Goal: Transaction & Acquisition: Download file/media

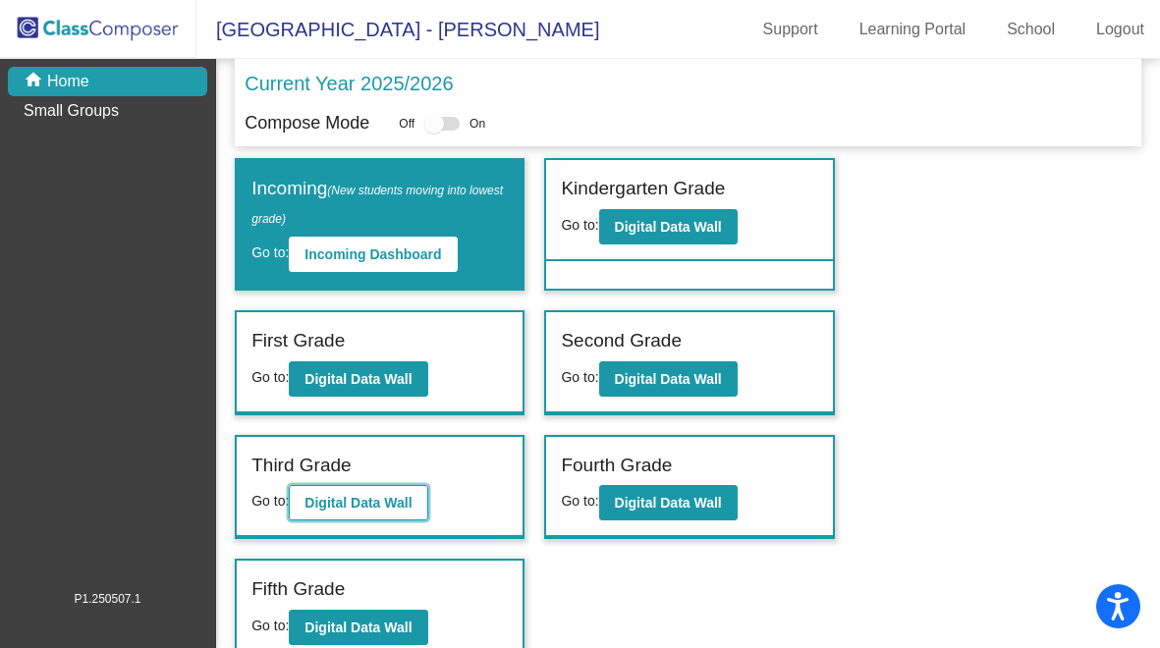
click at [393, 487] on button "Digital Data Wall" at bounding box center [358, 502] width 139 height 35
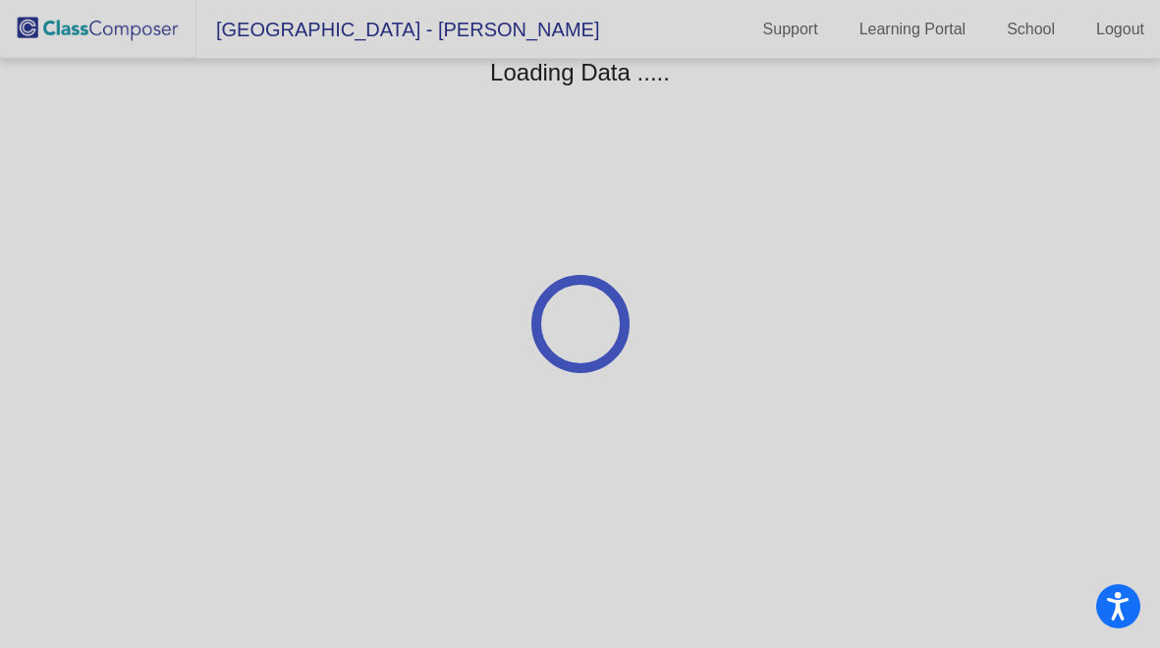
click at [393, 487] on div at bounding box center [580, 324] width 1160 height 648
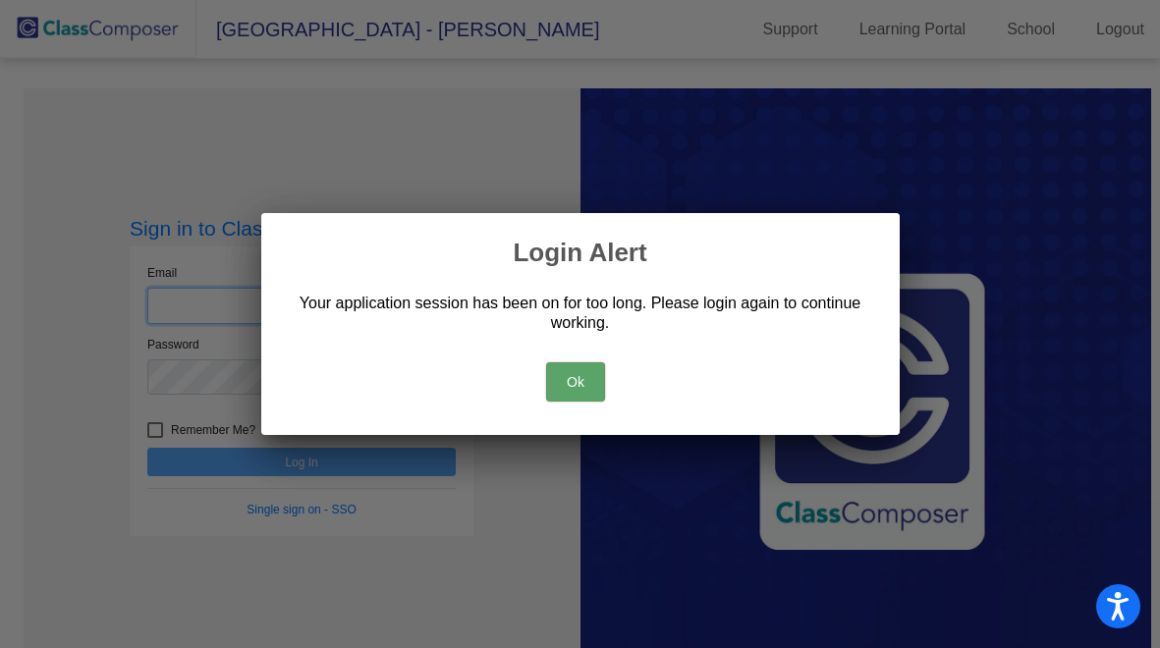
type input "[PERSON_NAME][EMAIL_ADDRESS][DOMAIN_NAME]"
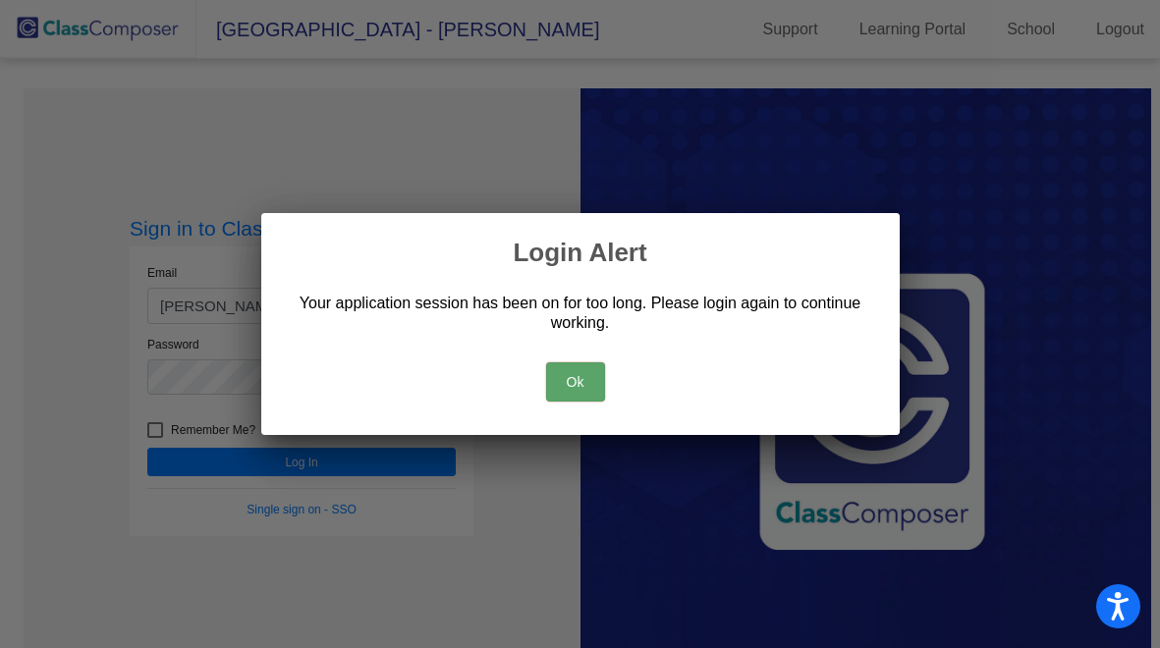
click at [582, 392] on button "Ok" at bounding box center [575, 381] width 59 height 39
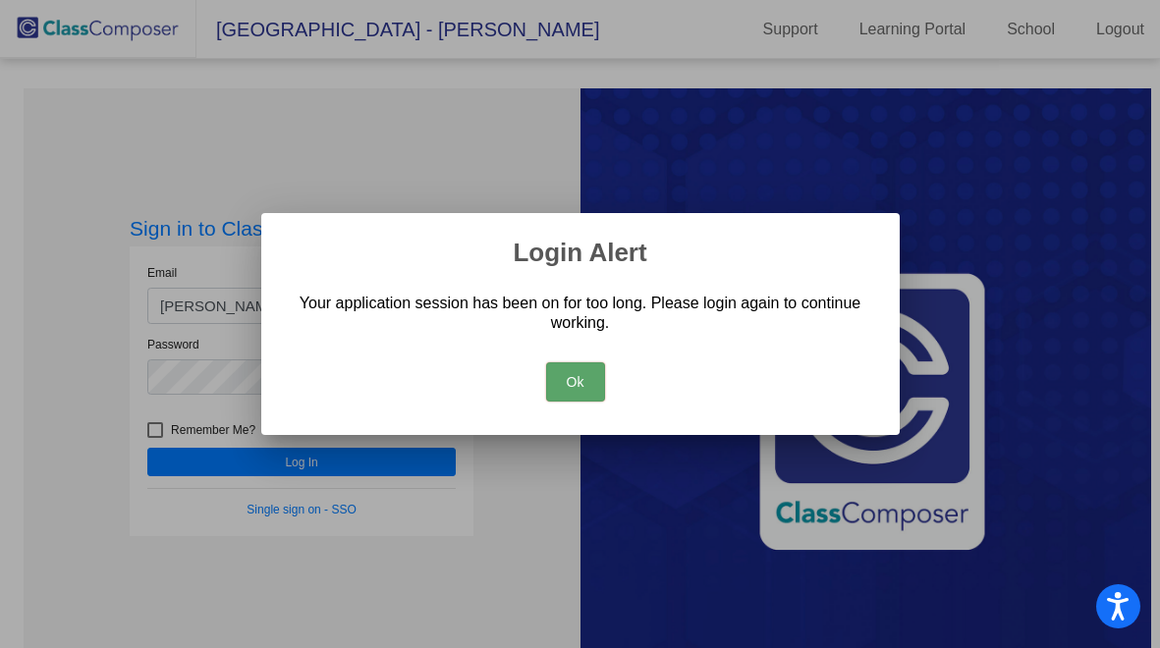
click at [582, 376] on button "Ok" at bounding box center [575, 381] width 59 height 39
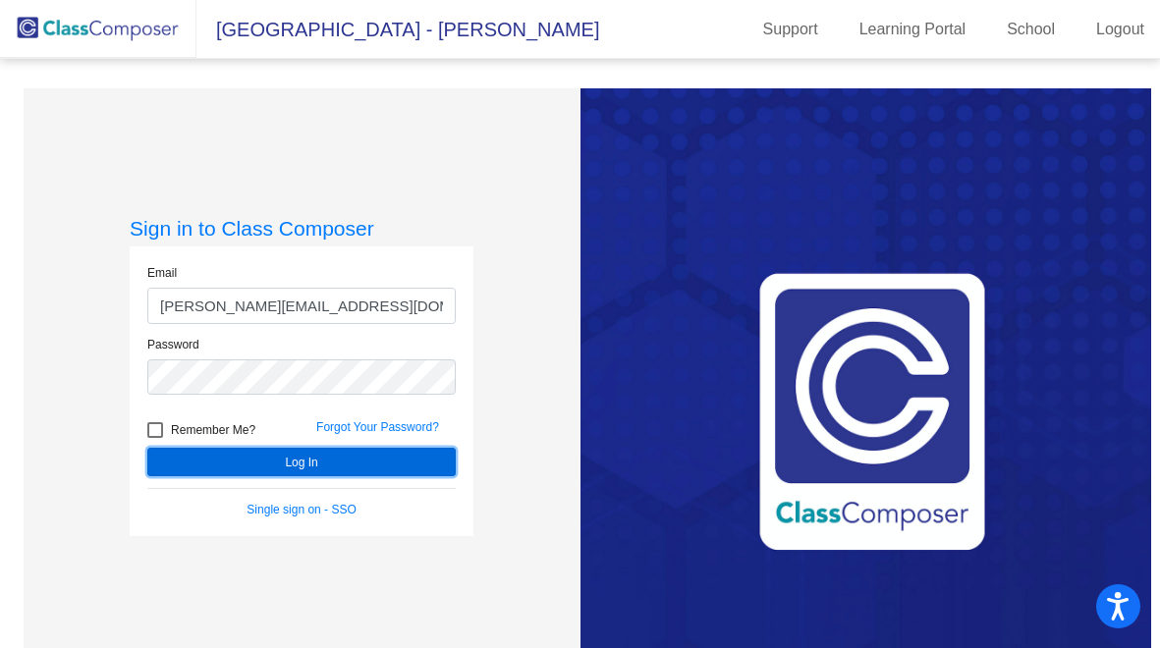
click at [318, 458] on button "Log In" at bounding box center [301, 462] width 308 height 28
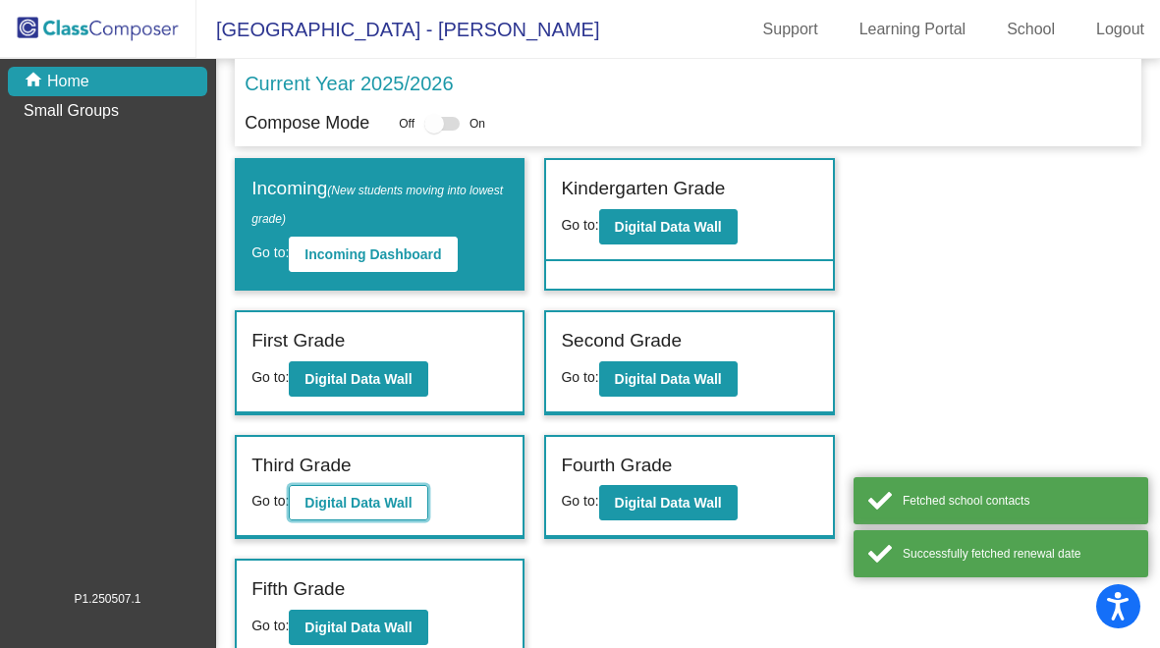
click at [406, 501] on b "Digital Data Wall" at bounding box center [358, 503] width 107 height 16
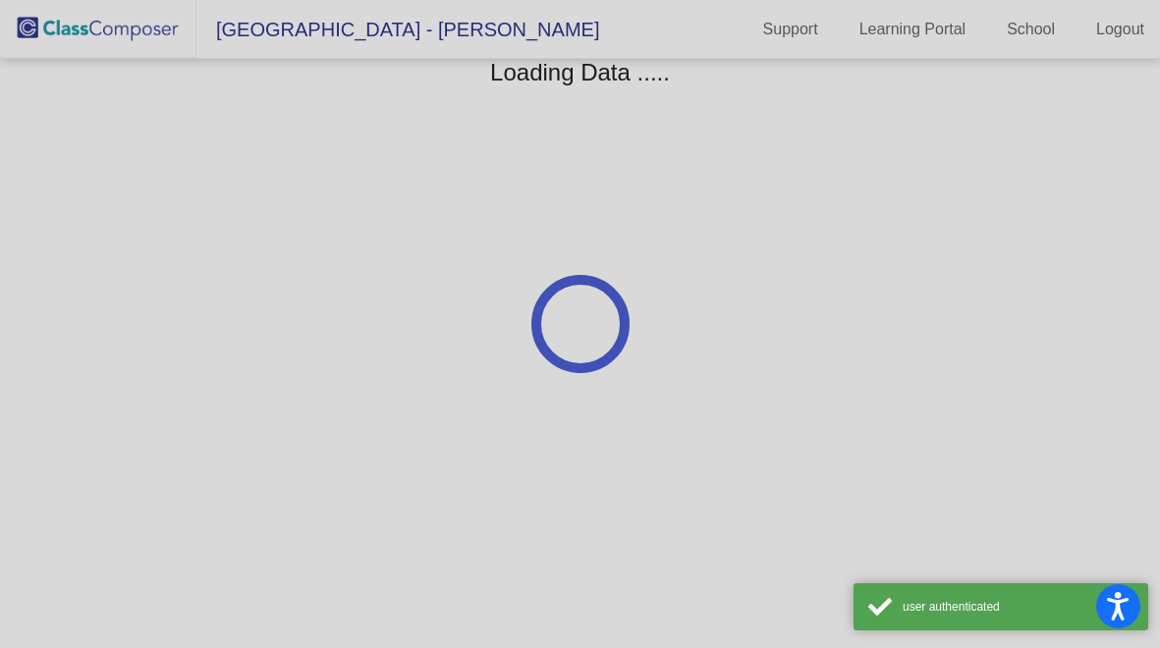
click at [406, 501] on div at bounding box center [580, 324] width 1160 height 648
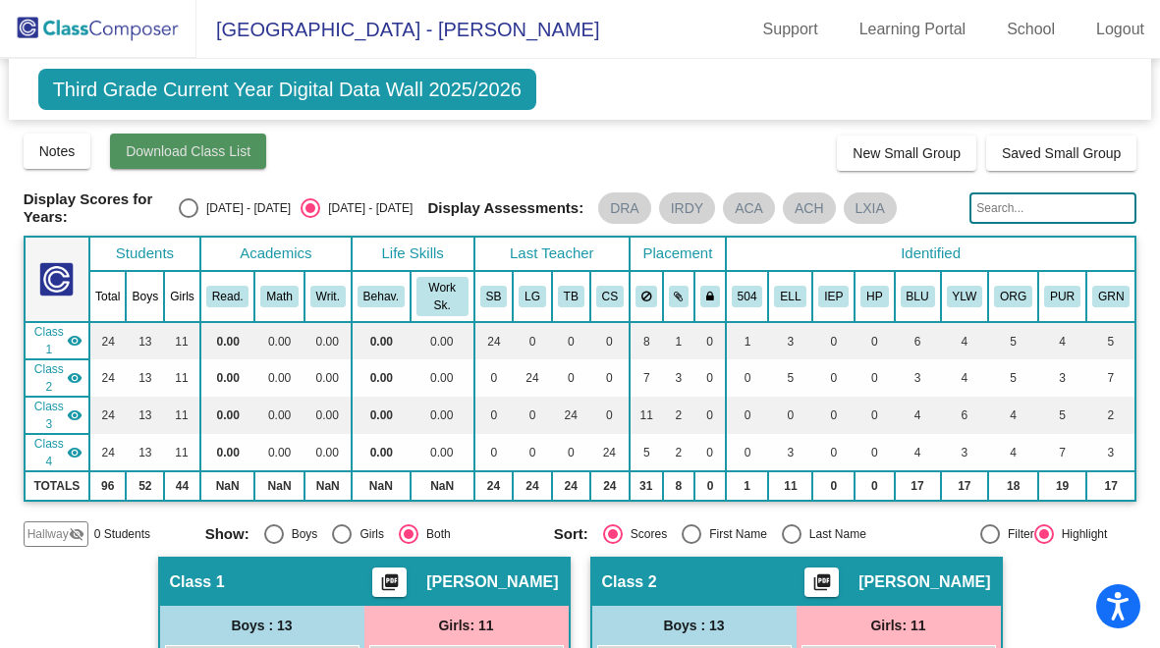
click at [155, 143] on span "Download Class List" at bounding box center [188, 151] width 125 height 16
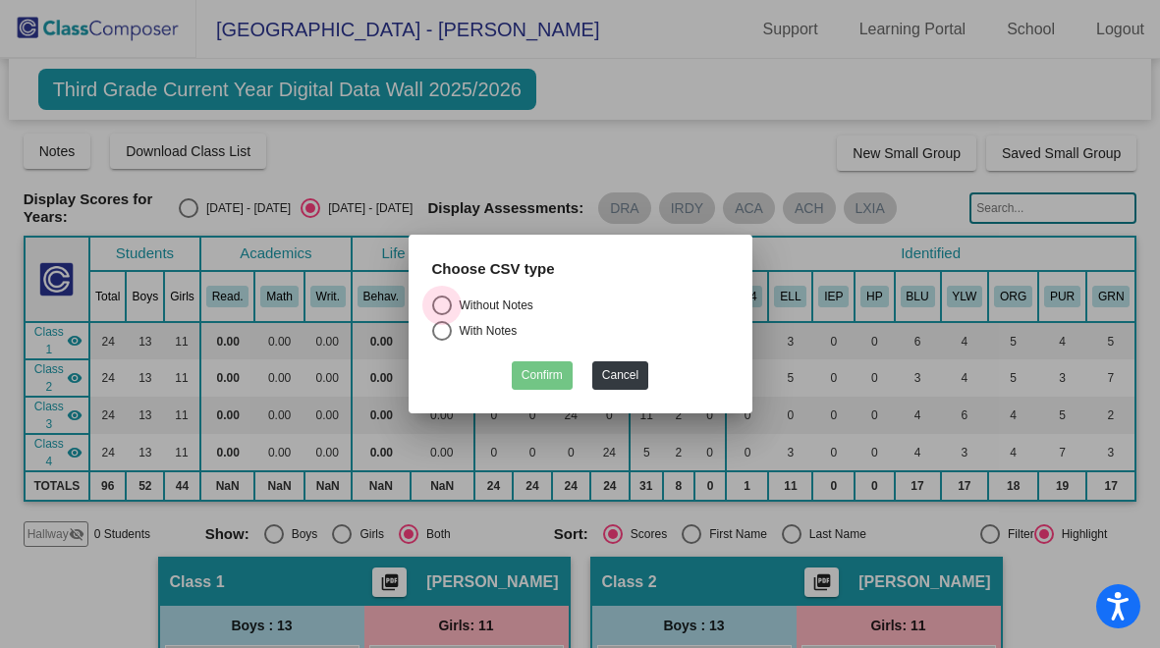
click at [439, 307] on div "Select an option" at bounding box center [442, 306] width 20 height 20
click at [441, 315] on input "Without Notes" at bounding box center [441, 315] width 1 height 1
radio input "true"
click at [545, 372] on button "Confirm" at bounding box center [542, 375] width 61 height 28
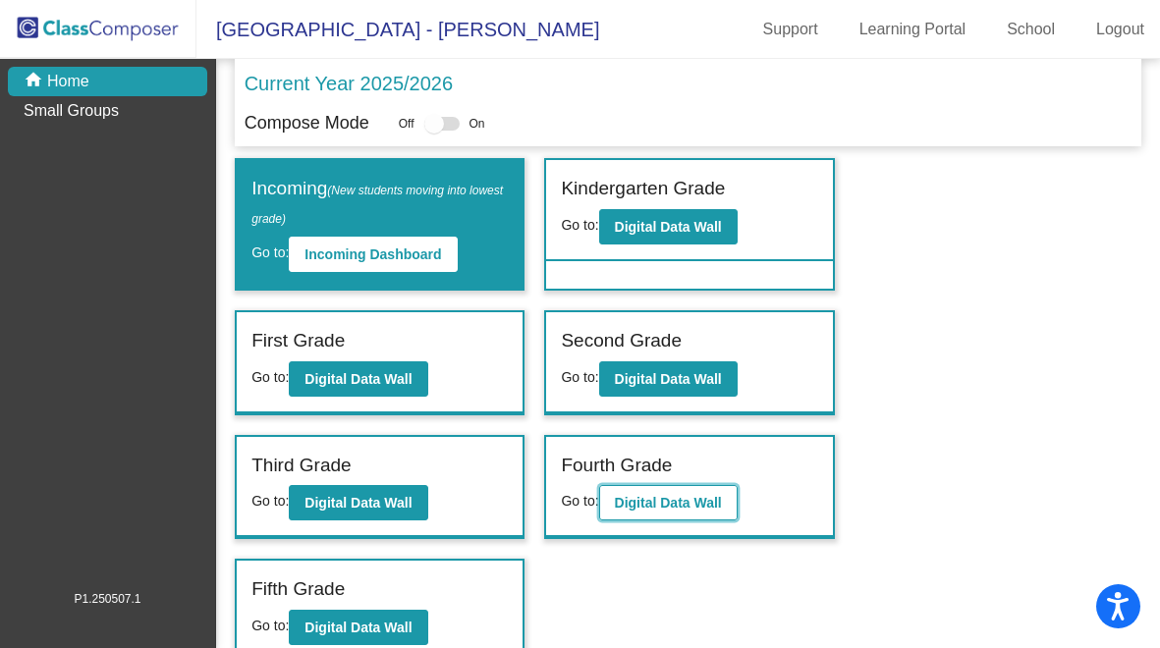
click at [667, 497] on b "Digital Data Wall" at bounding box center [668, 503] width 107 height 16
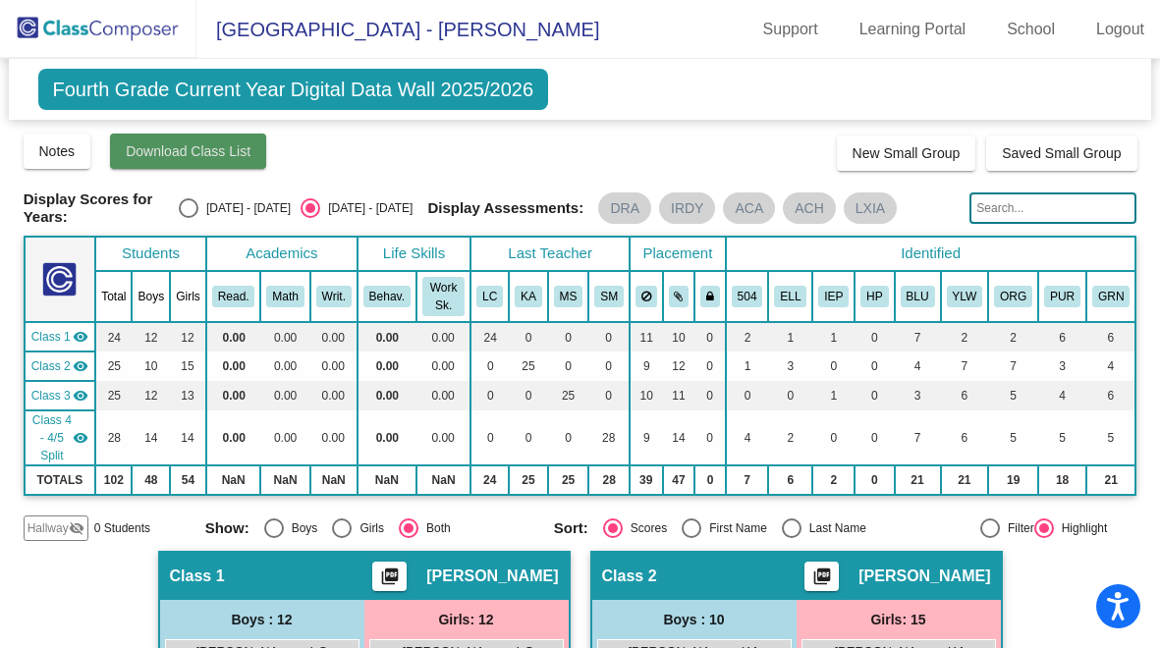
click at [243, 156] on span "Download Class List" at bounding box center [188, 151] width 125 height 16
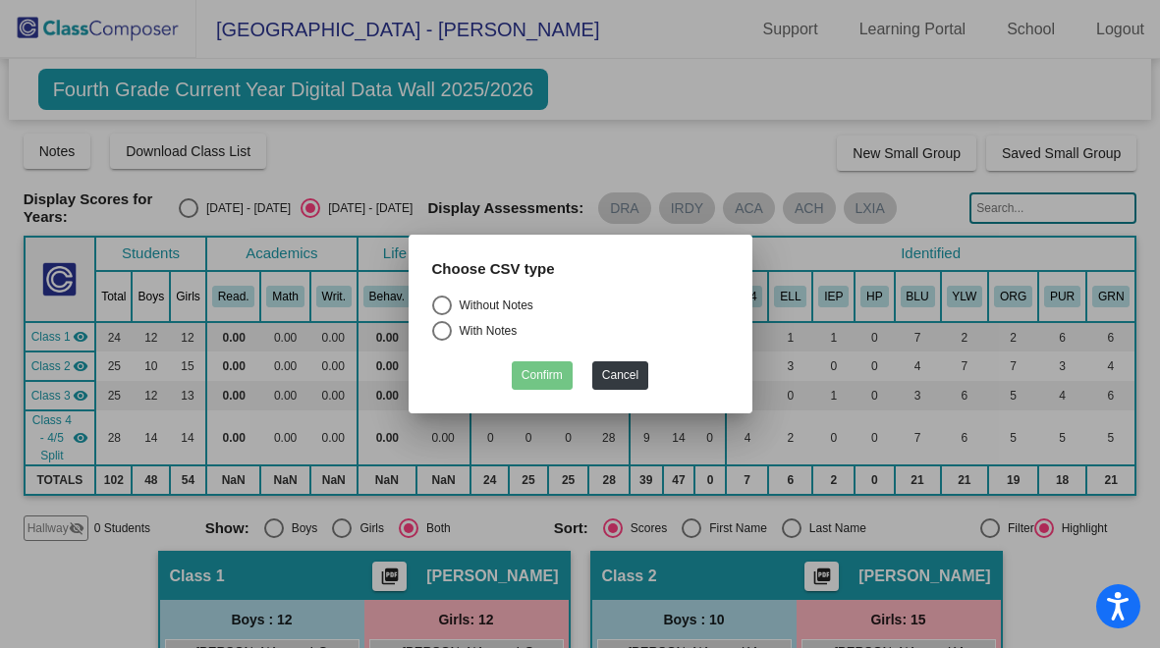
click at [440, 305] on div "Select an option" at bounding box center [442, 306] width 20 height 20
click at [441, 315] on input "Without Notes" at bounding box center [441, 315] width 1 height 1
radio input "true"
click at [541, 379] on button "Confirm" at bounding box center [542, 375] width 61 height 28
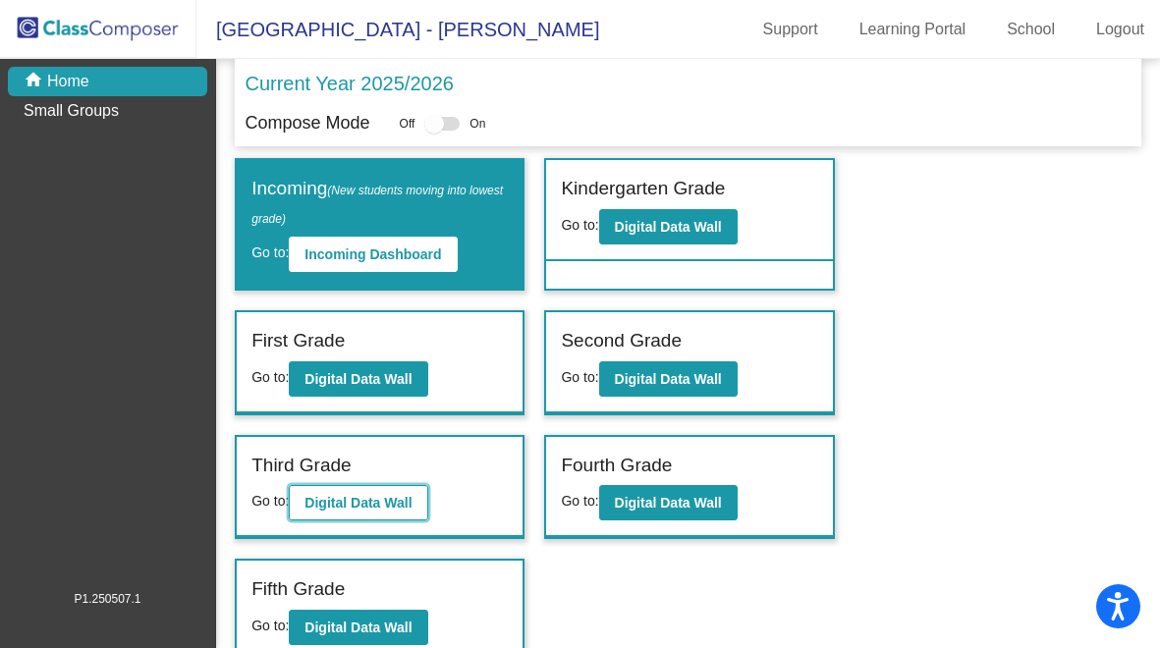
click at [389, 512] on button "Digital Data Wall" at bounding box center [358, 502] width 139 height 35
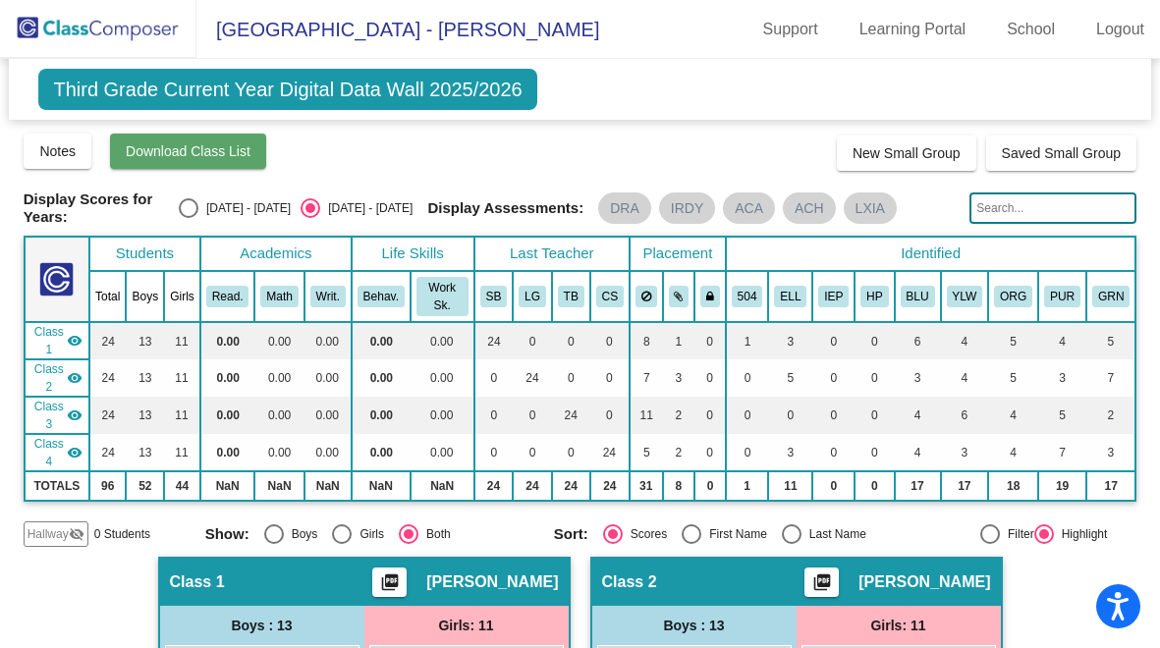
click at [239, 161] on button "Download Class List" at bounding box center [188, 151] width 156 height 35
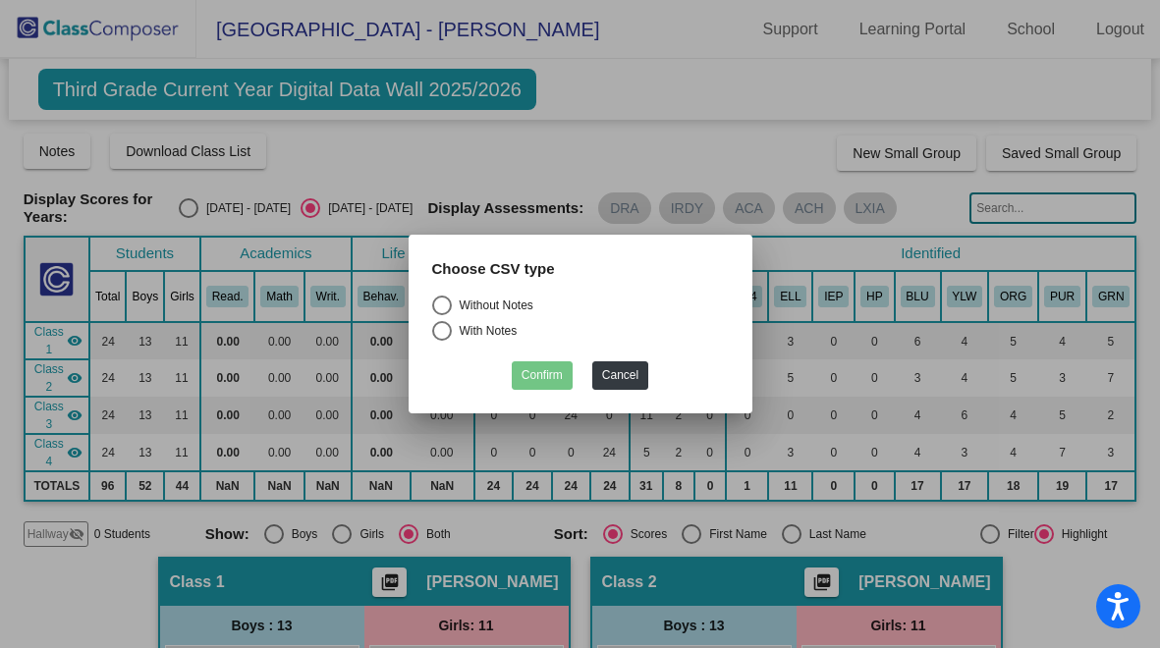
click at [439, 307] on div "Select an option" at bounding box center [442, 306] width 20 height 20
click at [441, 315] on input "Without Notes" at bounding box center [441, 315] width 1 height 1
radio input "true"
click at [554, 377] on button "Confirm" at bounding box center [542, 375] width 61 height 28
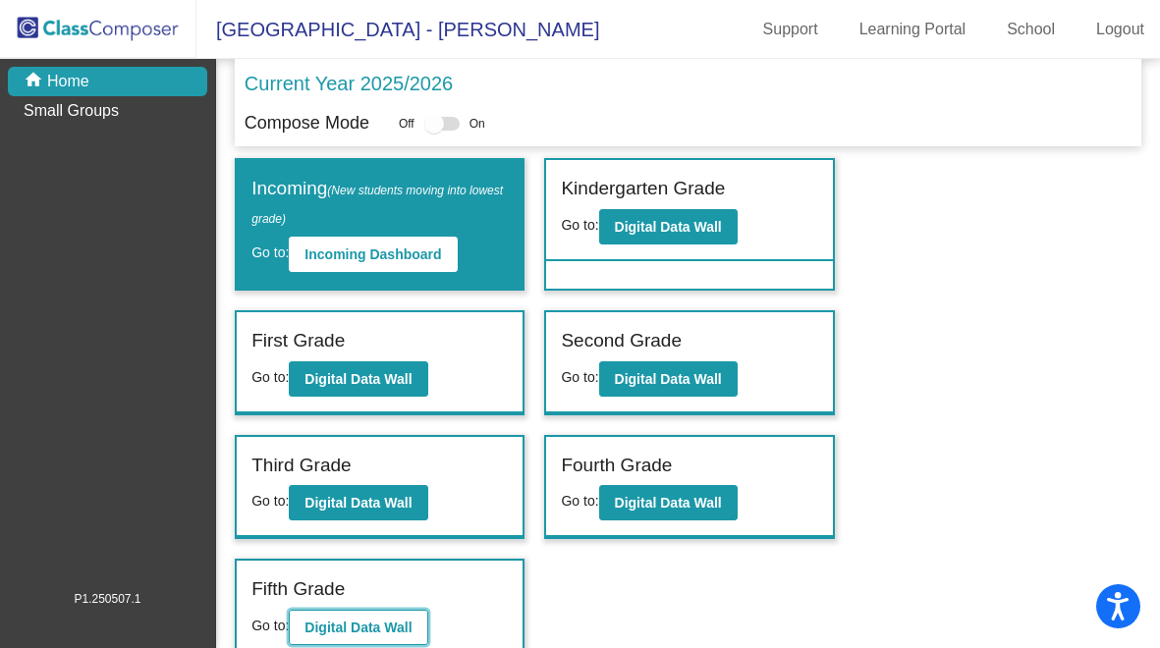
click at [387, 621] on b "Digital Data Wall" at bounding box center [358, 628] width 107 height 16
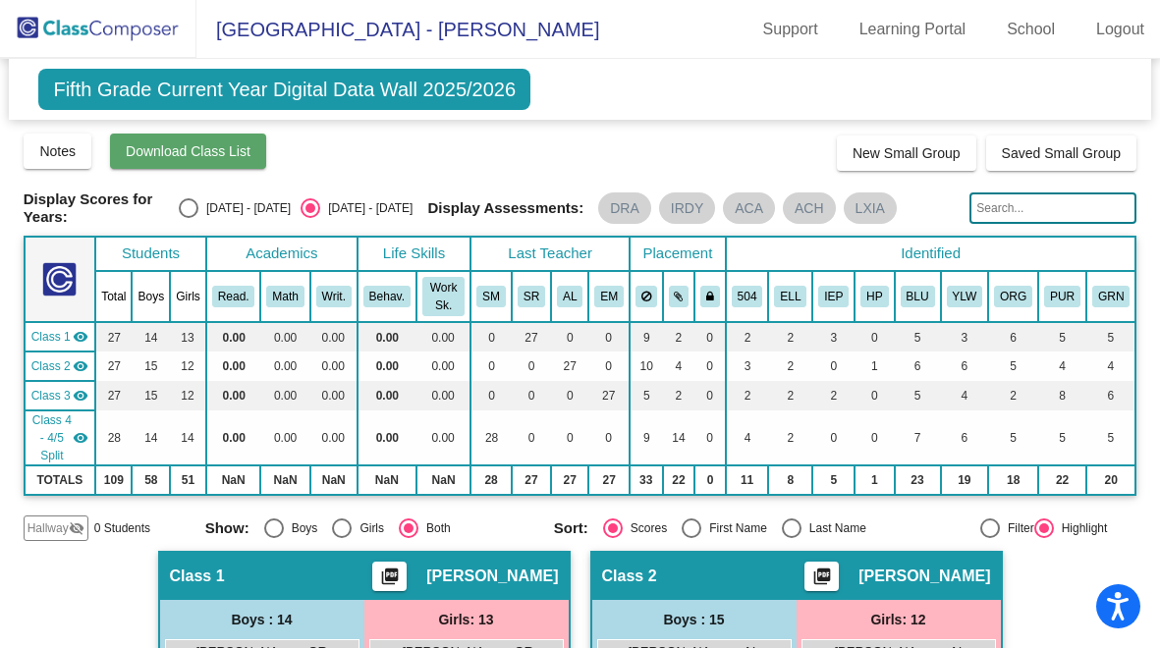
click at [185, 161] on button "Download Class List" at bounding box center [188, 151] width 156 height 35
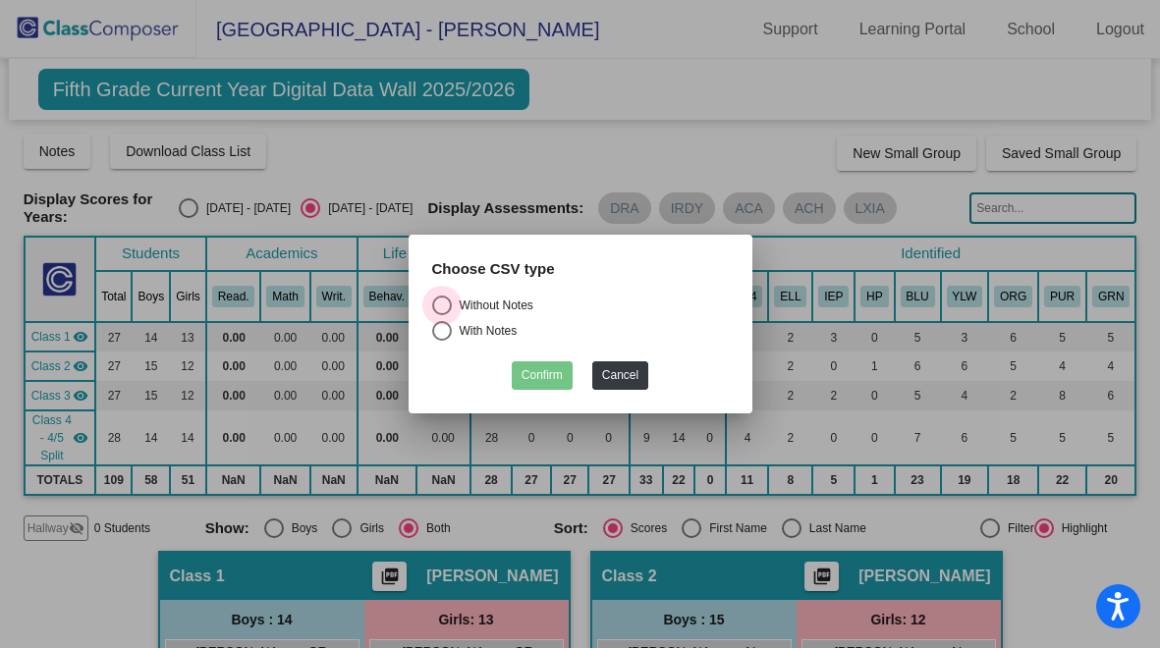
click at [441, 307] on div "Select an option" at bounding box center [442, 306] width 20 height 20
click at [441, 315] on input "Without Notes" at bounding box center [441, 315] width 1 height 1
radio input "true"
click at [538, 379] on button "Confirm" at bounding box center [542, 375] width 61 height 28
